Goal: Subscribe to service/newsletter

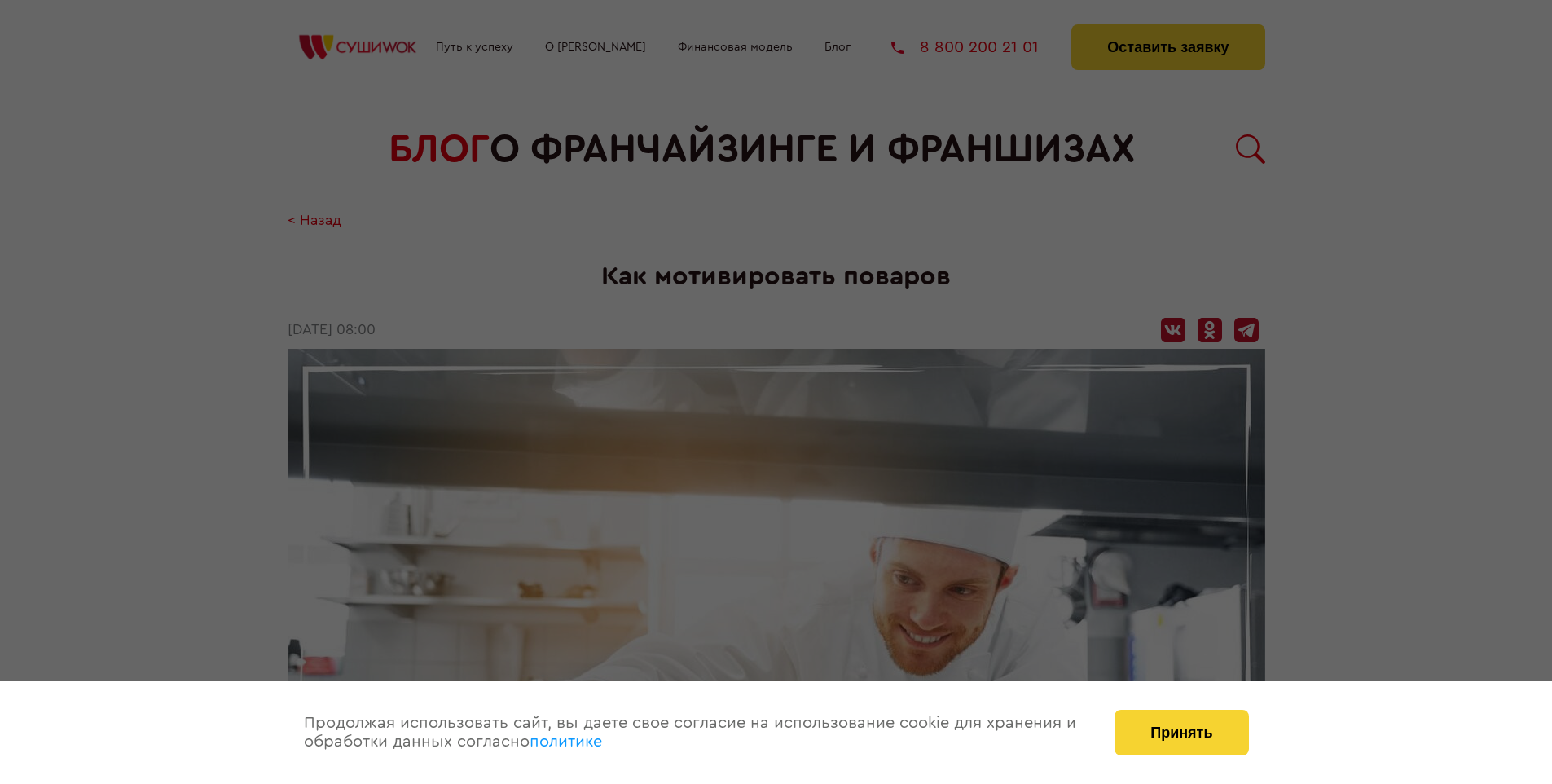
scroll to position [3269, 0]
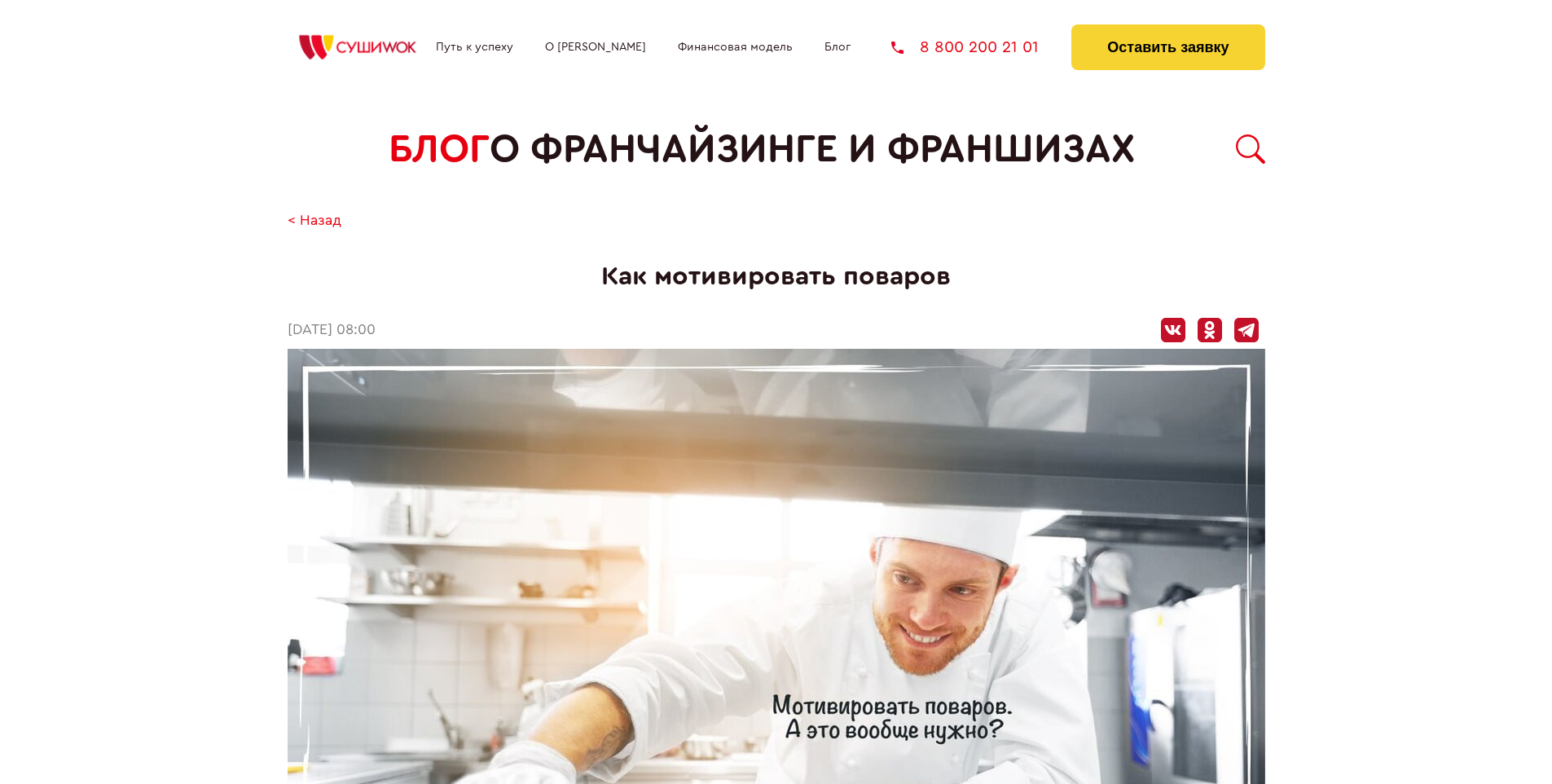
scroll to position [3269, 0]
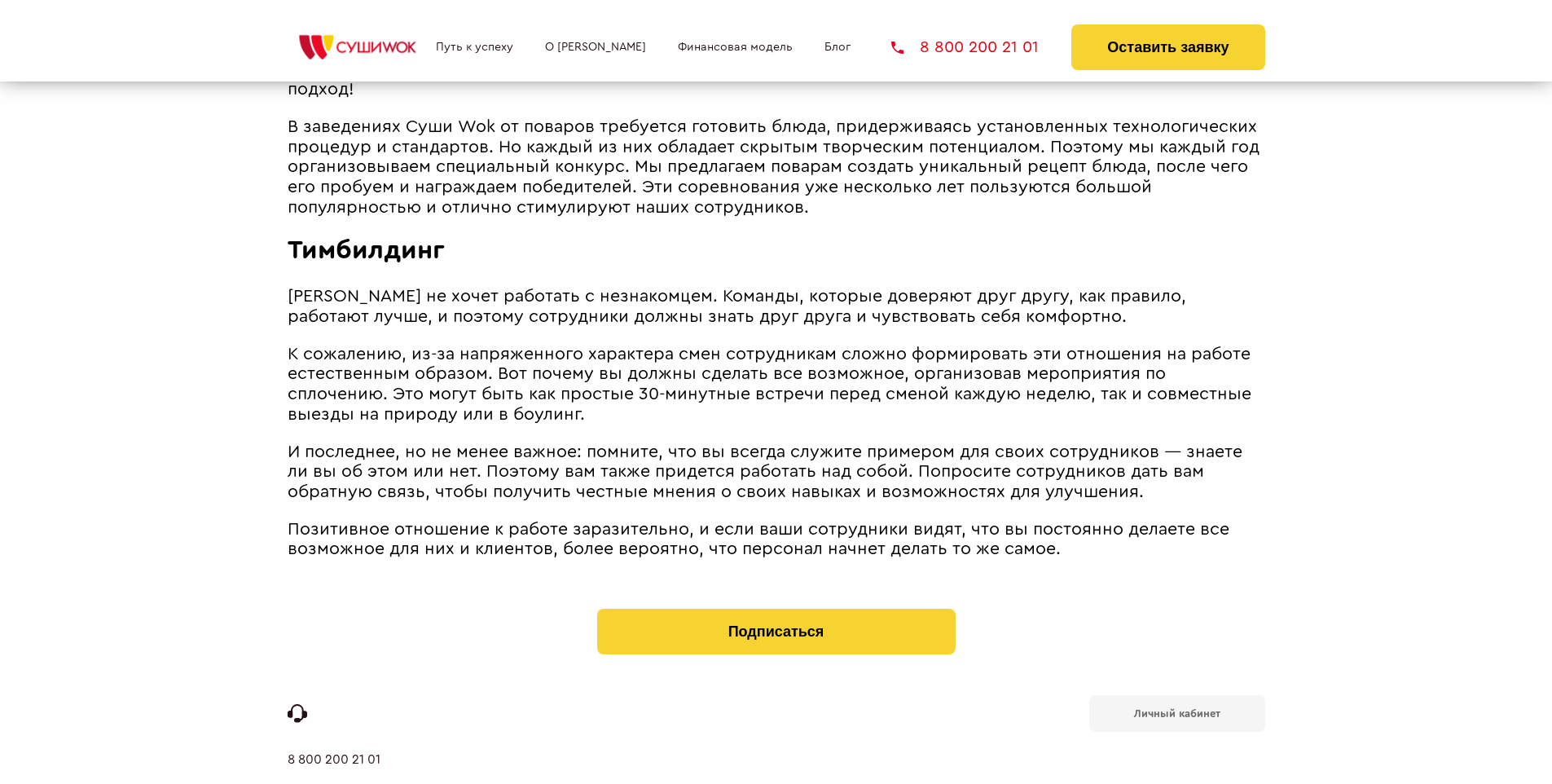
click at [1177, 708] on b "Личный кабинет" at bounding box center [1177, 713] width 86 height 10
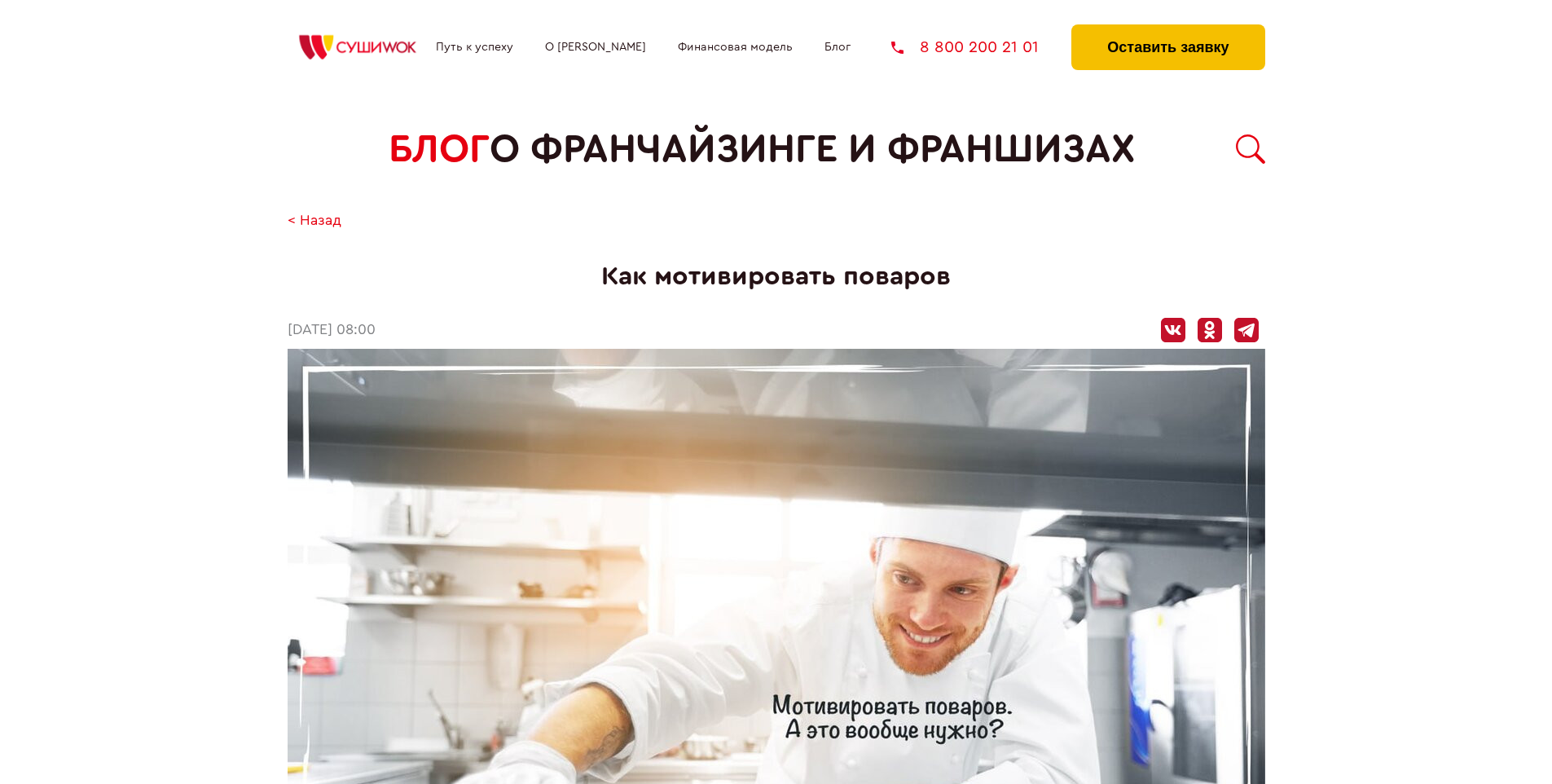
click at [1168, 28] on button "Оставить заявку" at bounding box center [1168, 47] width 193 height 46
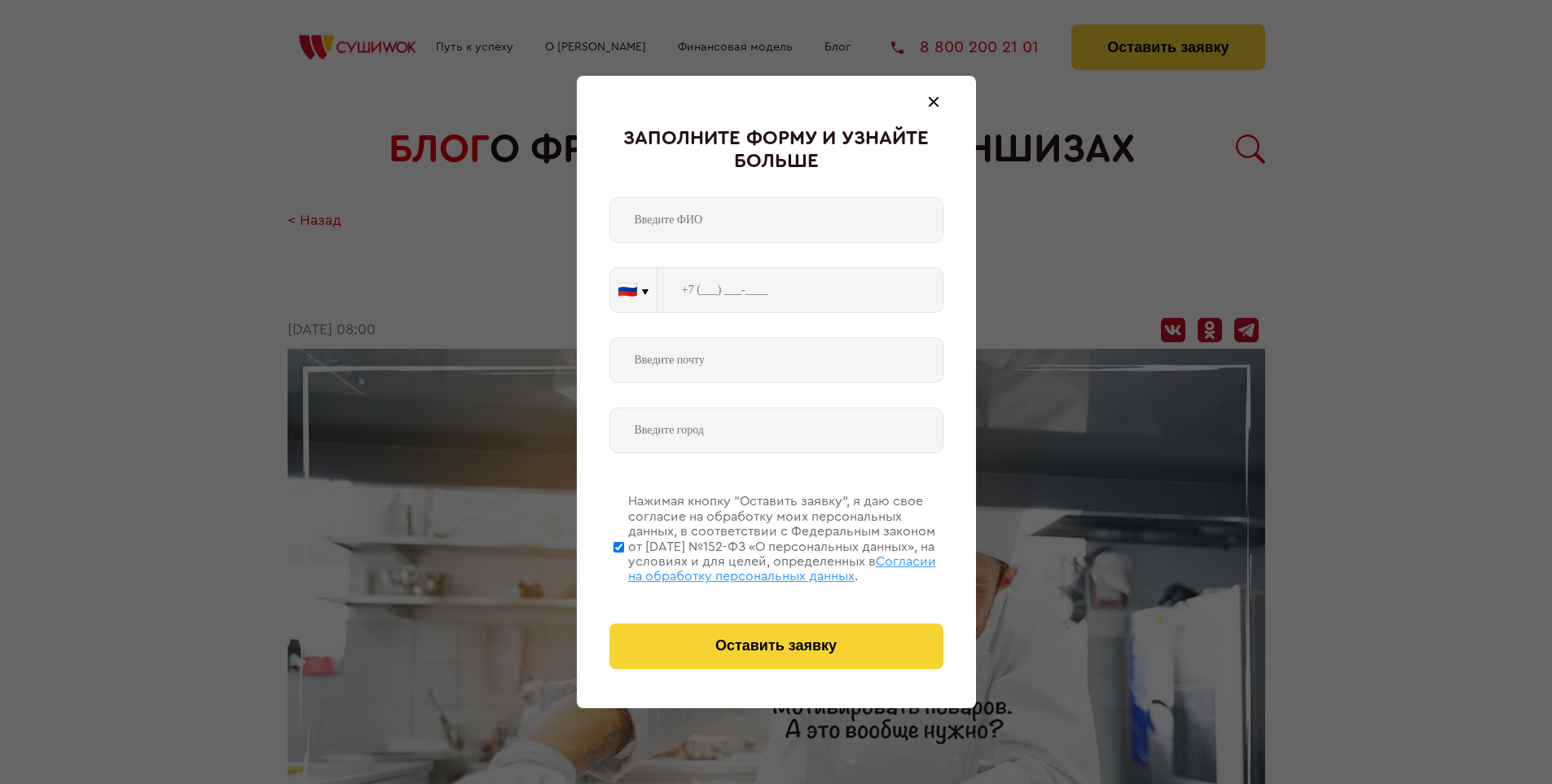
click at [756, 566] on span "Согласии на обработку персональных данных" at bounding box center [782, 568] width 308 height 27
click at [624, 566] on input "Нажимая кнопку “Оставить заявку”, я даю свое согласие на обработку моих персона…" at bounding box center [618, 547] width 10 height 131
checkbox input "false"
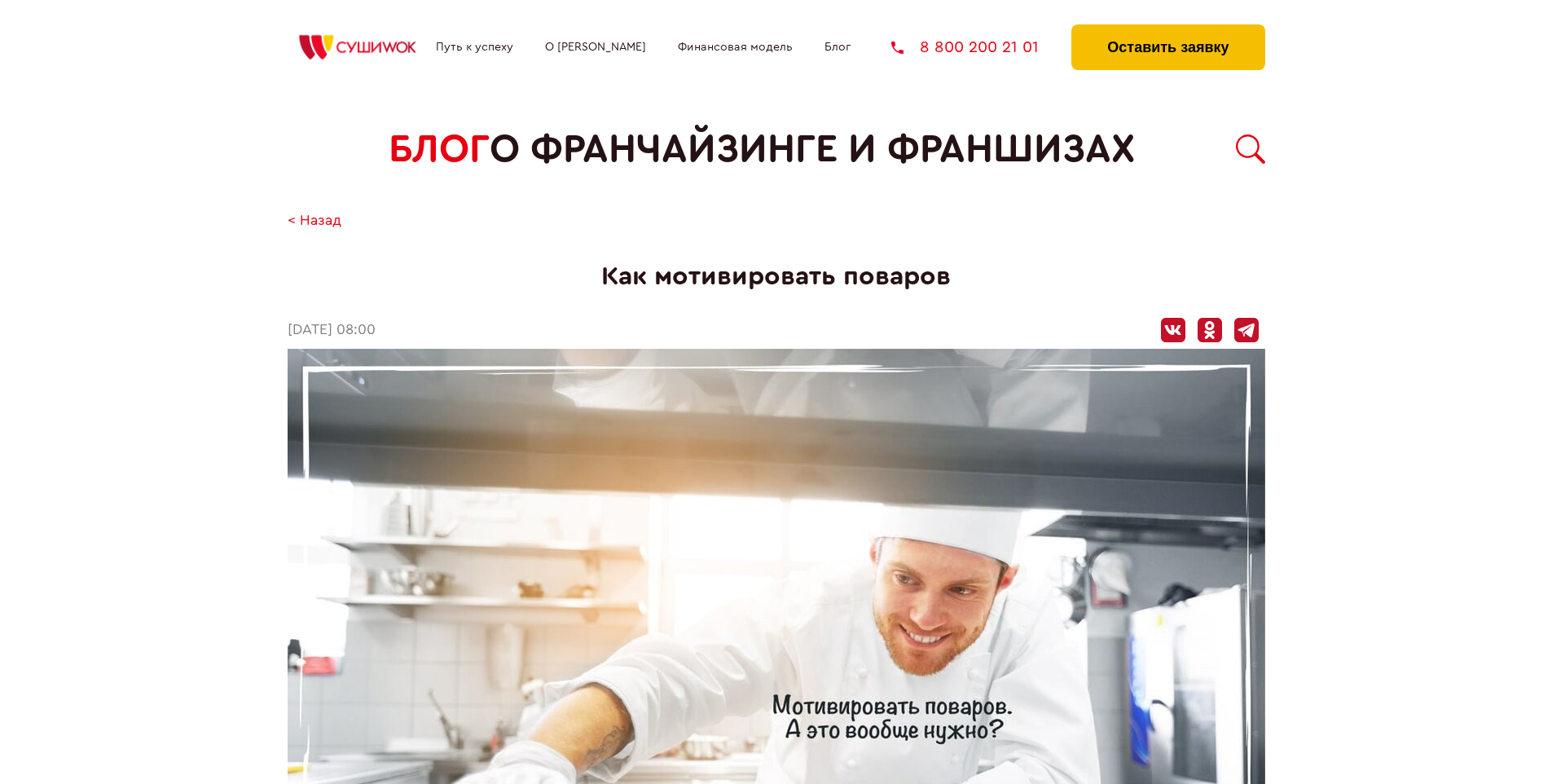
click at [1168, 28] on button "Оставить заявку" at bounding box center [1168, 47] width 193 height 46
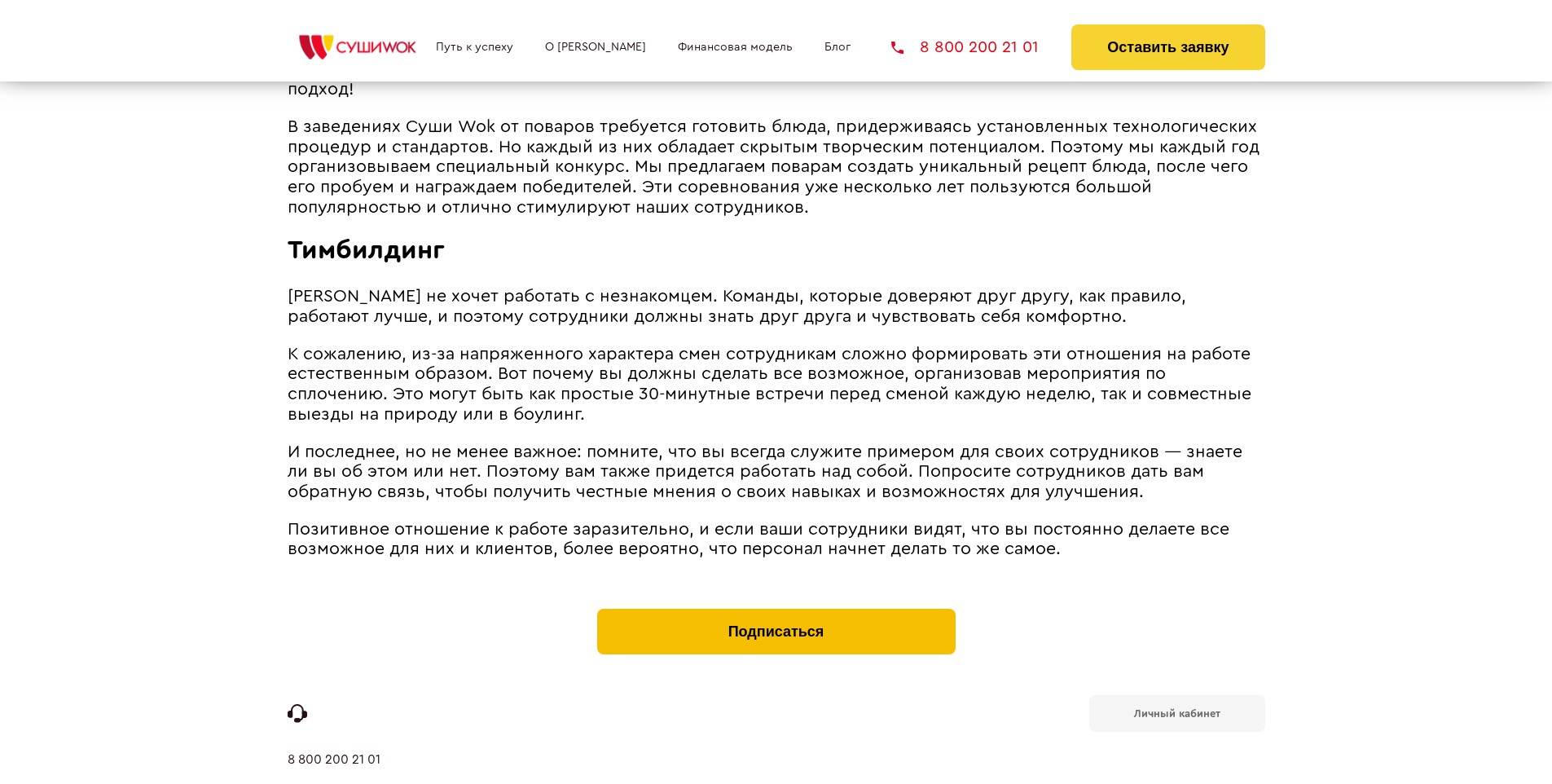
click at [776, 609] on button "Подписаться" at bounding box center [776, 631] width 358 height 46
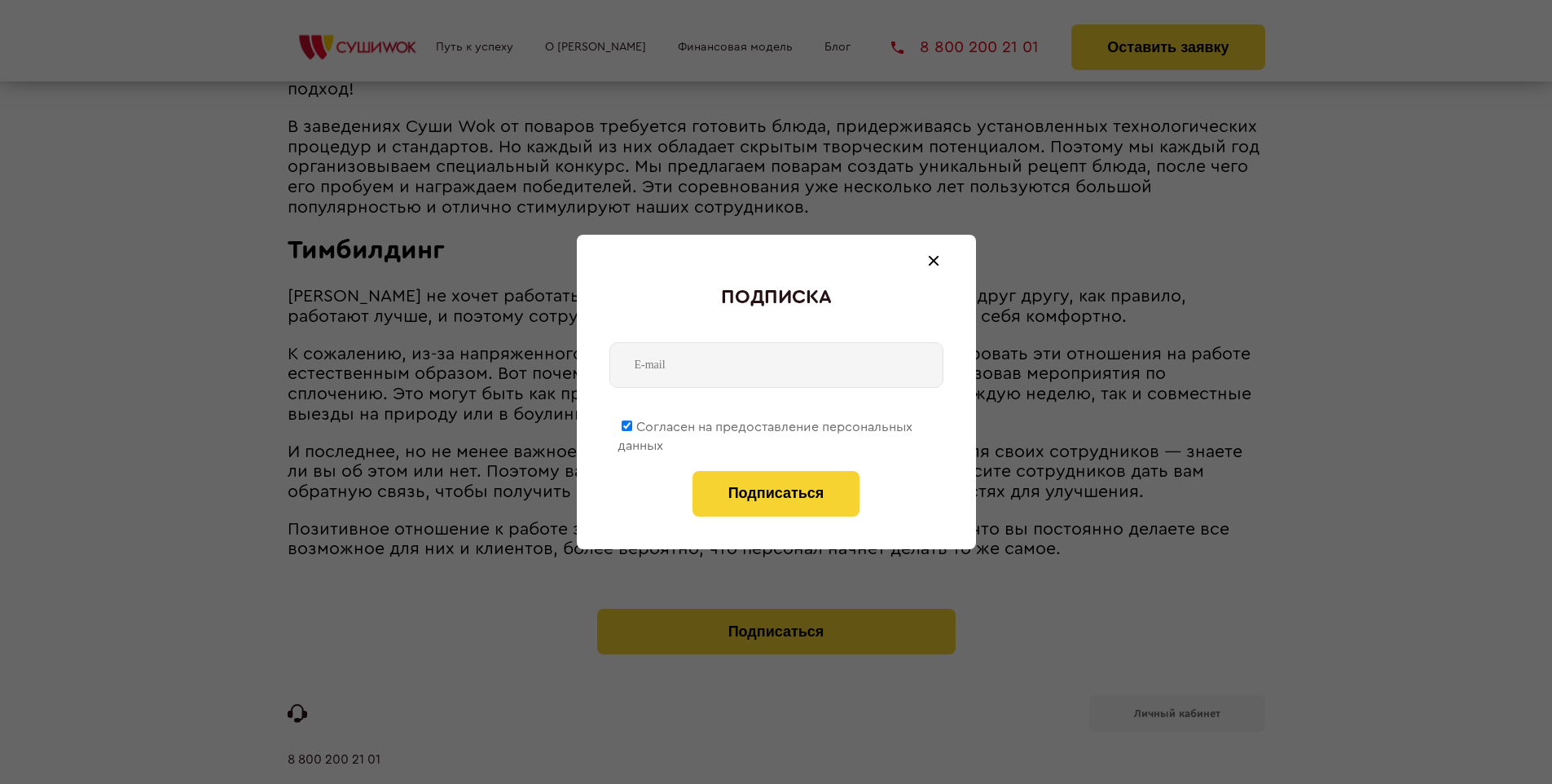
click at [766, 424] on span "Согласен на предоставление персональных данных" at bounding box center [764, 436] width 295 height 32
click at [632, 424] on input "Согласен на предоставление персональных данных" at bounding box center [627, 425] width 10 height 10
checkbox input "false"
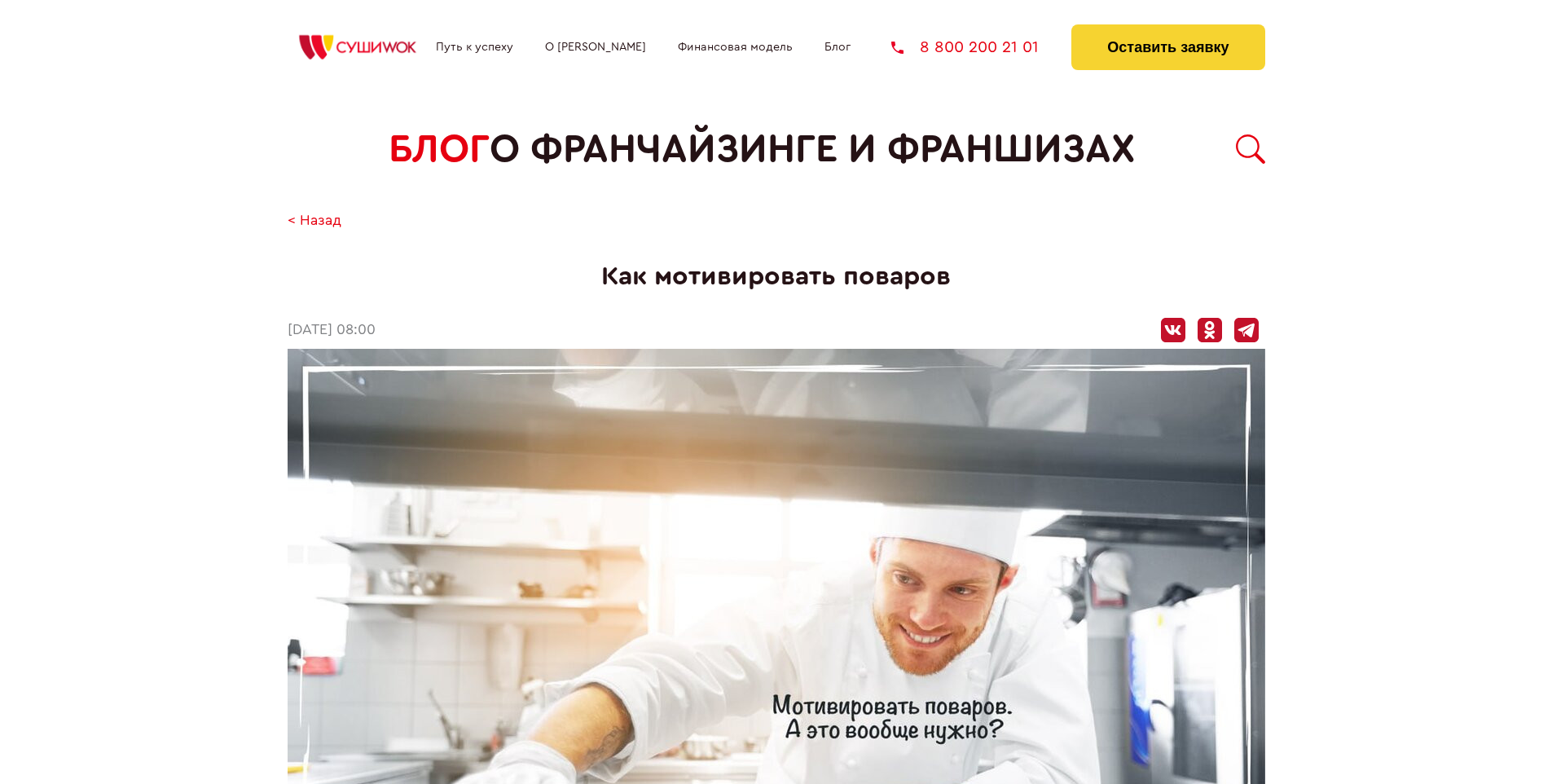
scroll to position [3269, 0]
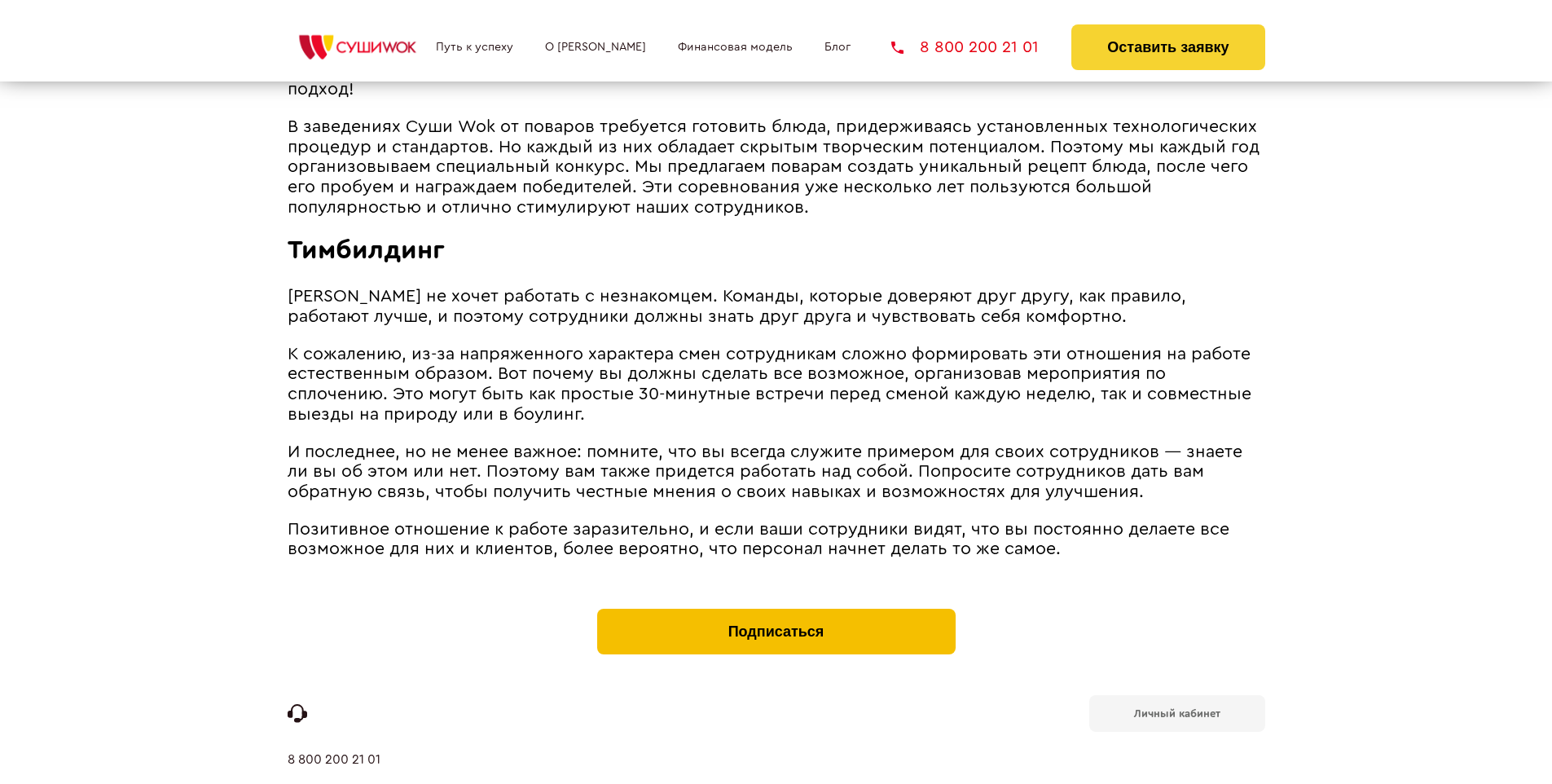
click at [776, 609] on button "Подписаться" at bounding box center [776, 631] width 358 height 46
